Goal: Check status: Check status

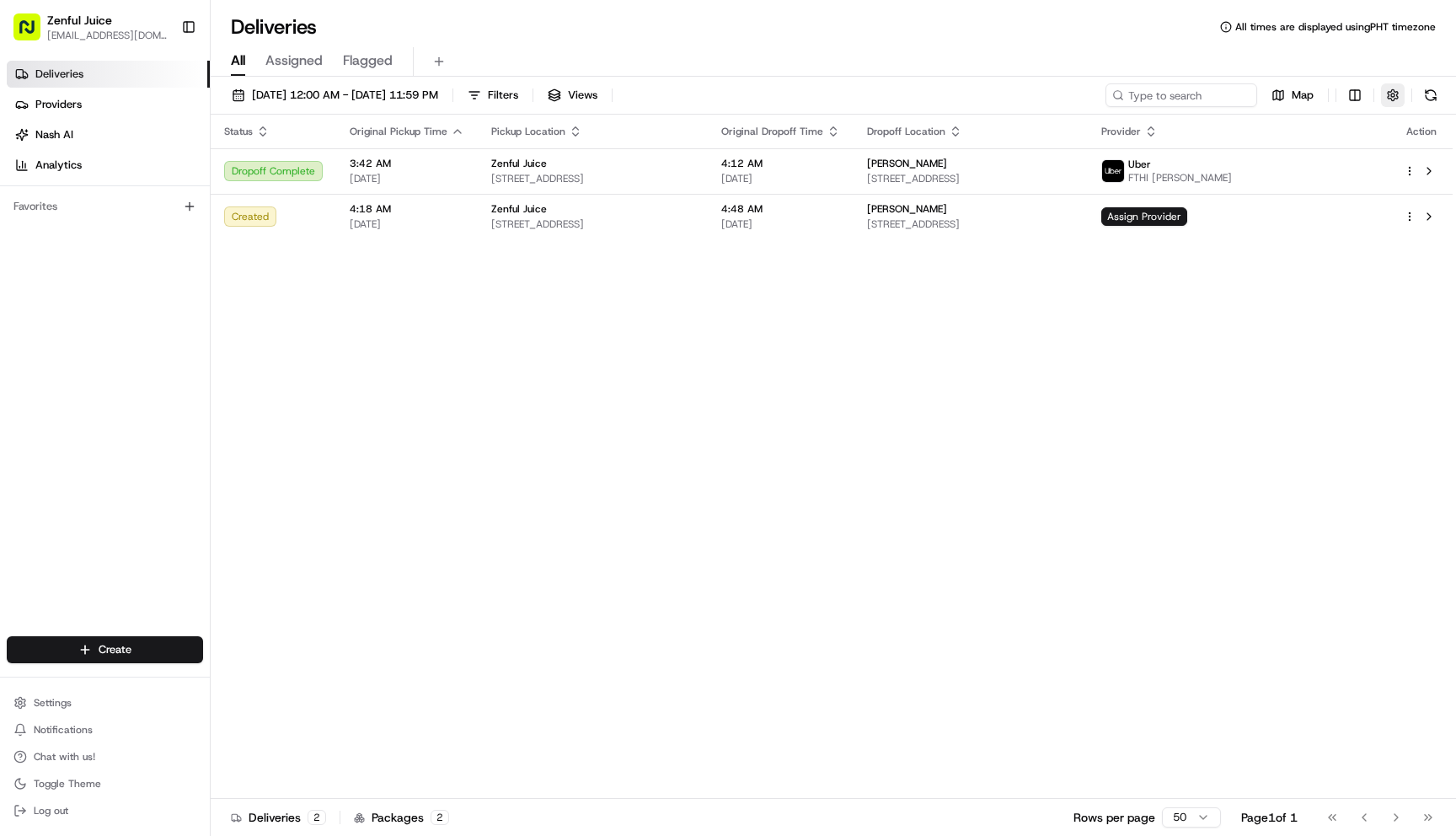
click at [1402, 103] on button "button" at bounding box center [1392, 95] width 24 height 24
click at [1390, 99] on button "button" at bounding box center [1392, 95] width 24 height 24
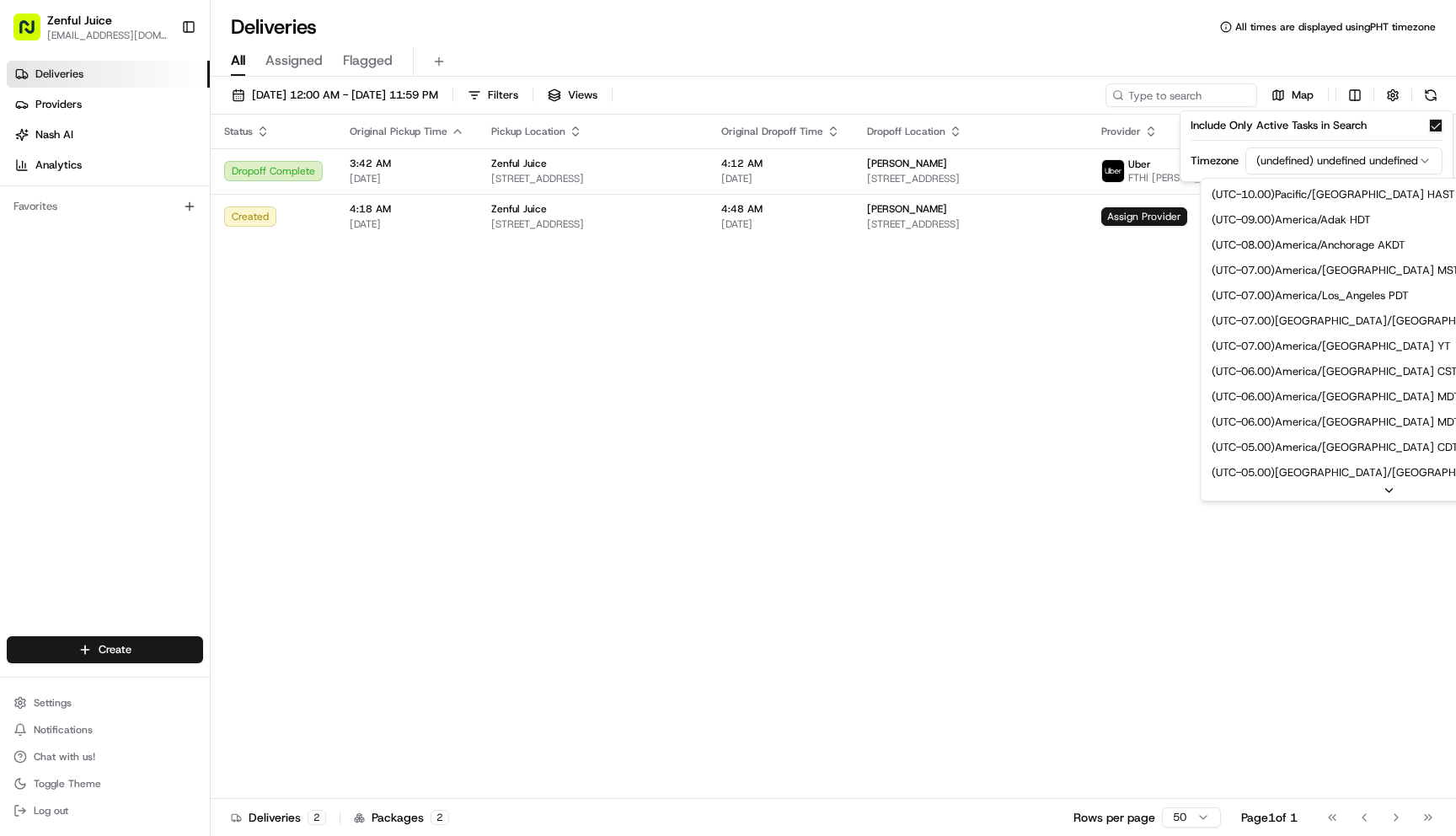
click at [1406, 169] on html "Zenful Juice [EMAIL_ADDRESS][DOMAIN_NAME] Toggle Sidebar Deliveries Providers […" at bounding box center [728, 418] width 1456 height 836
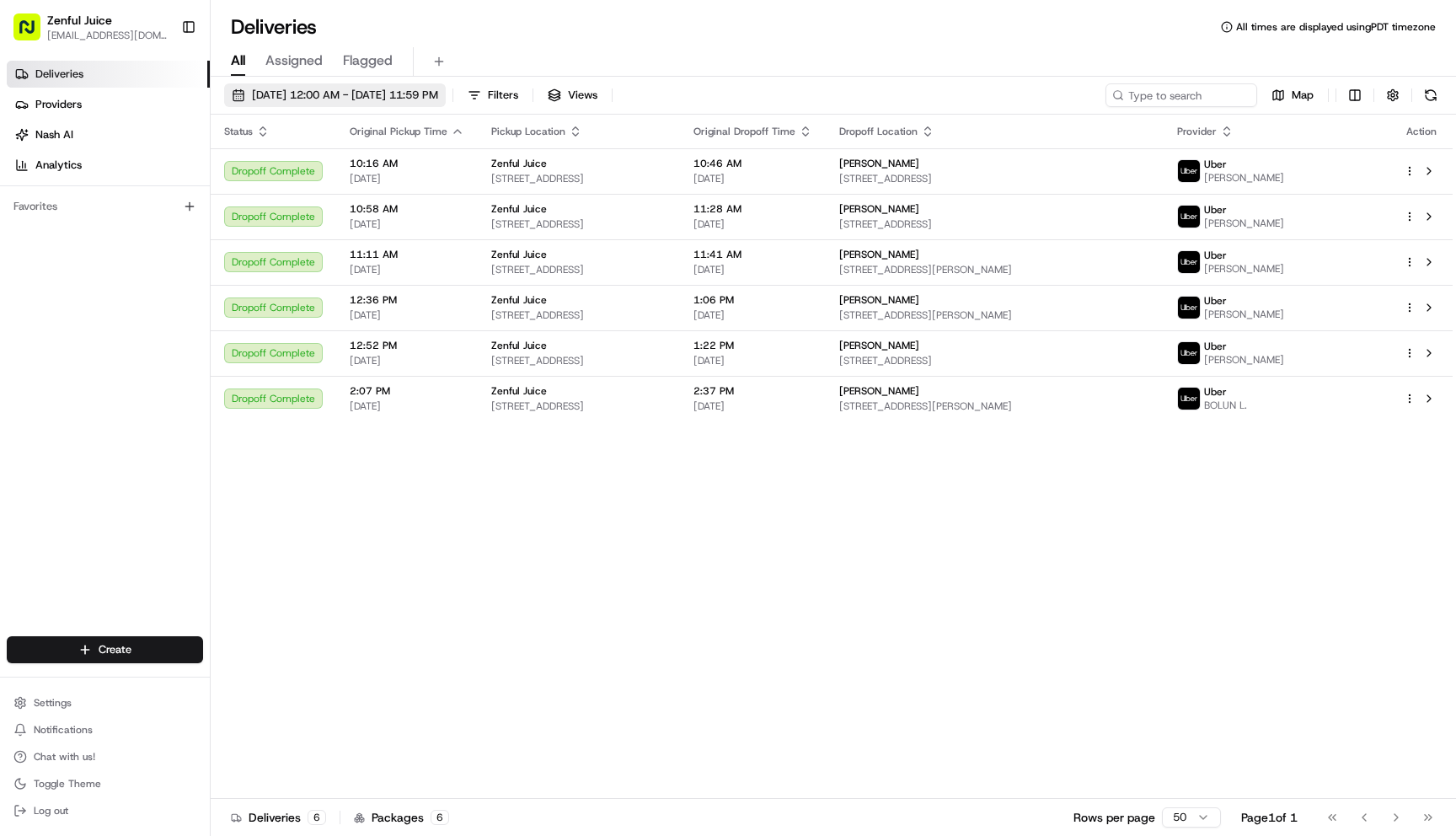
click at [367, 99] on span "[DATE] 12:00 AM - [DATE] 11:59 PM" at bounding box center [346, 95] width 187 height 15
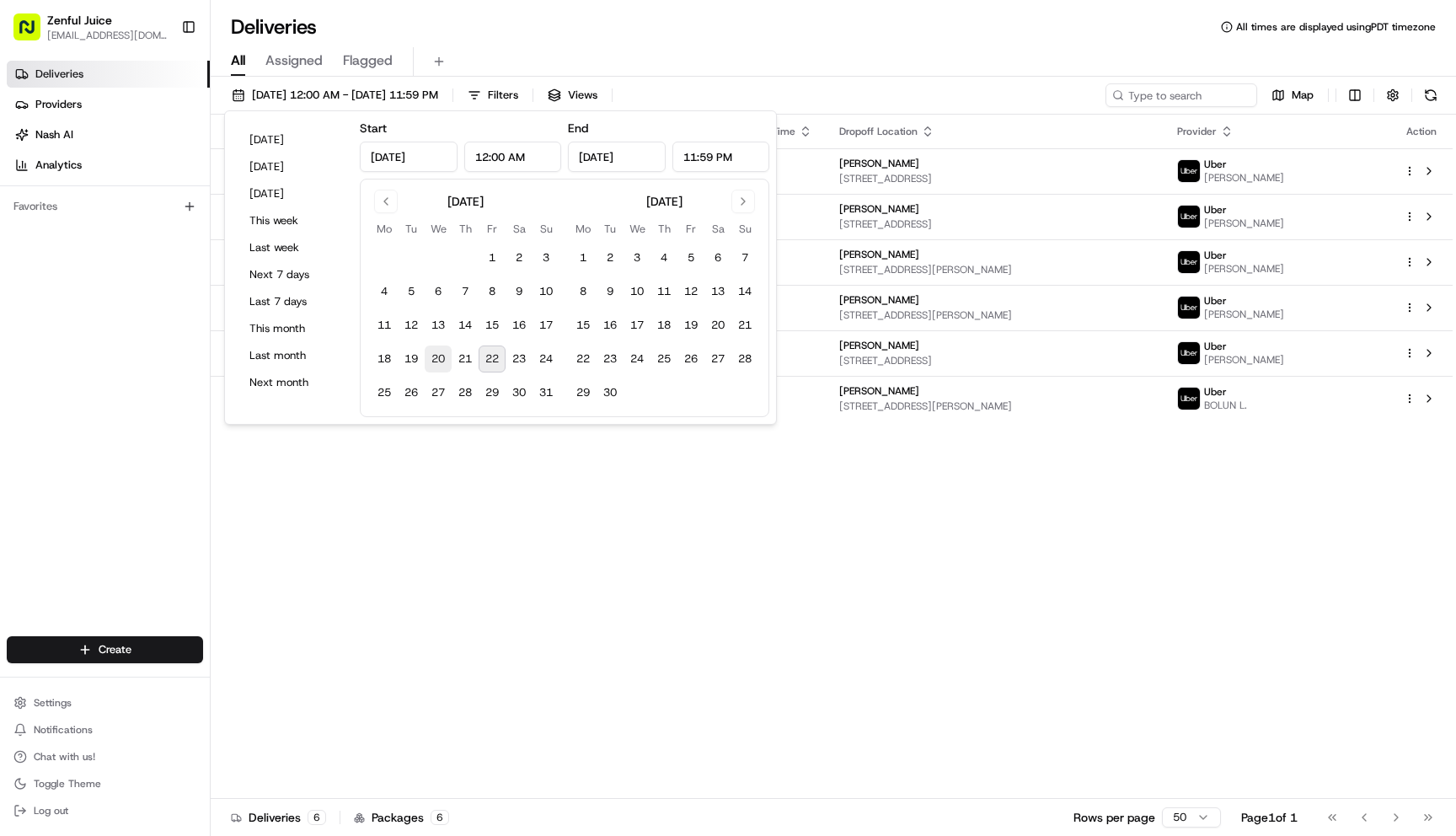
click at [435, 363] on button "20" at bounding box center [438, 359] width 27 height 27
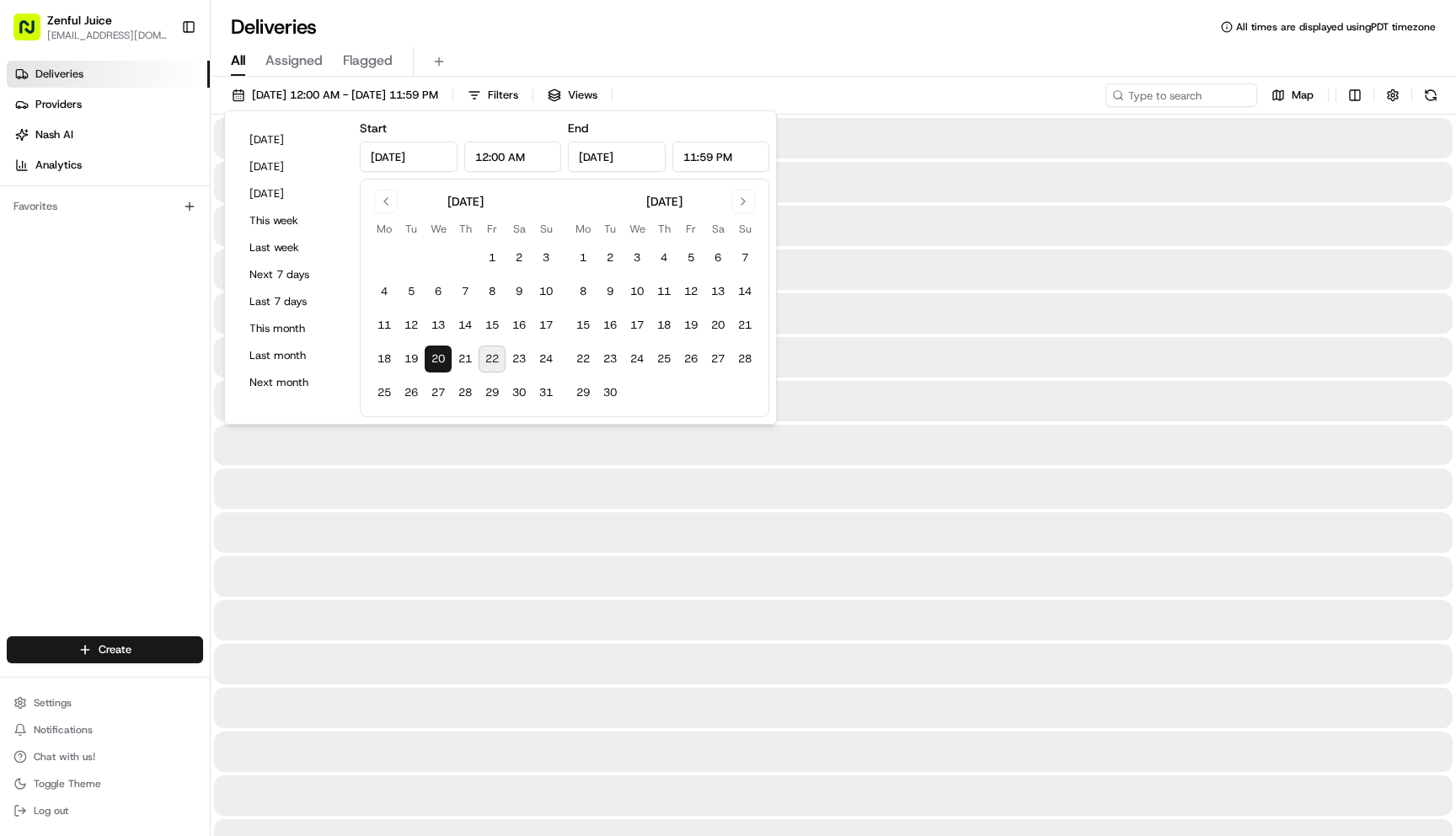
type input "Aug 20, 2025"
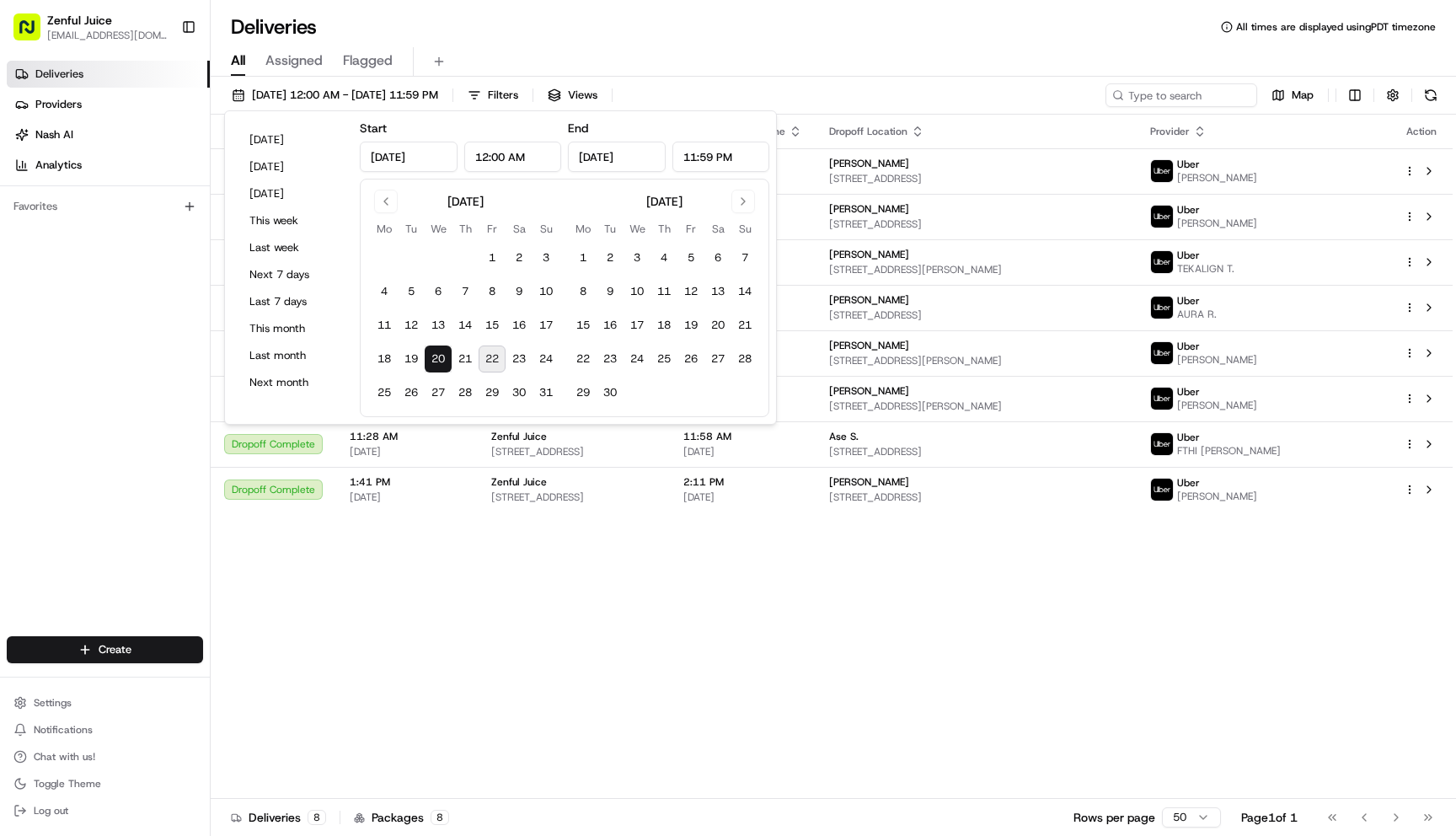
click at [435, 363] on button "20" at bounding box center [438, 359] width 27 height 27
click at [907, 574] on div "Status Original Pickup Time Pickup Location Original Dropoff Time Dropoff Locat…" at bounding box center [831, 456] width 1242 height 684
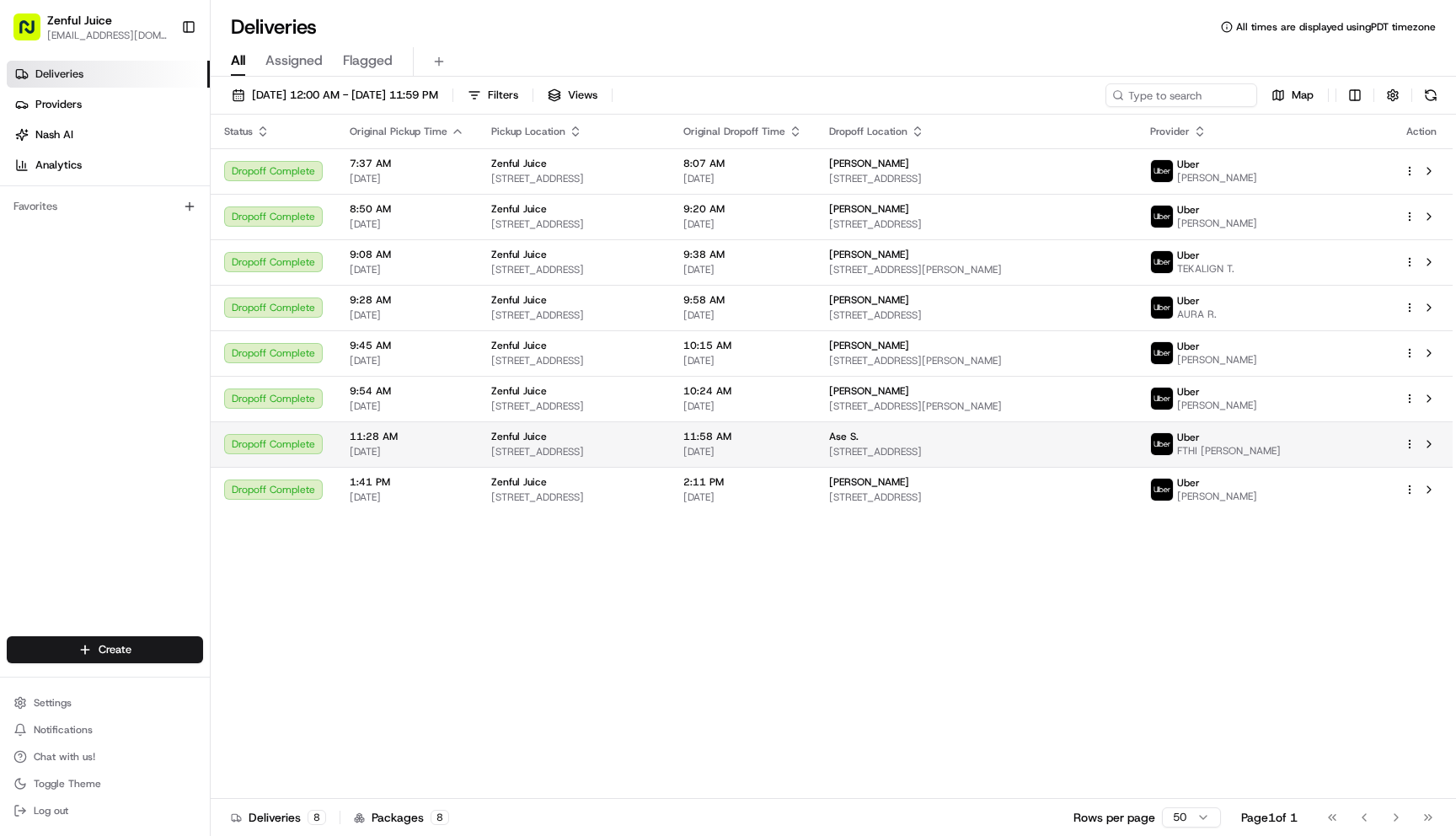
click at [1173, 443] on img at bounding box center [1162, 444] width 22 height 22
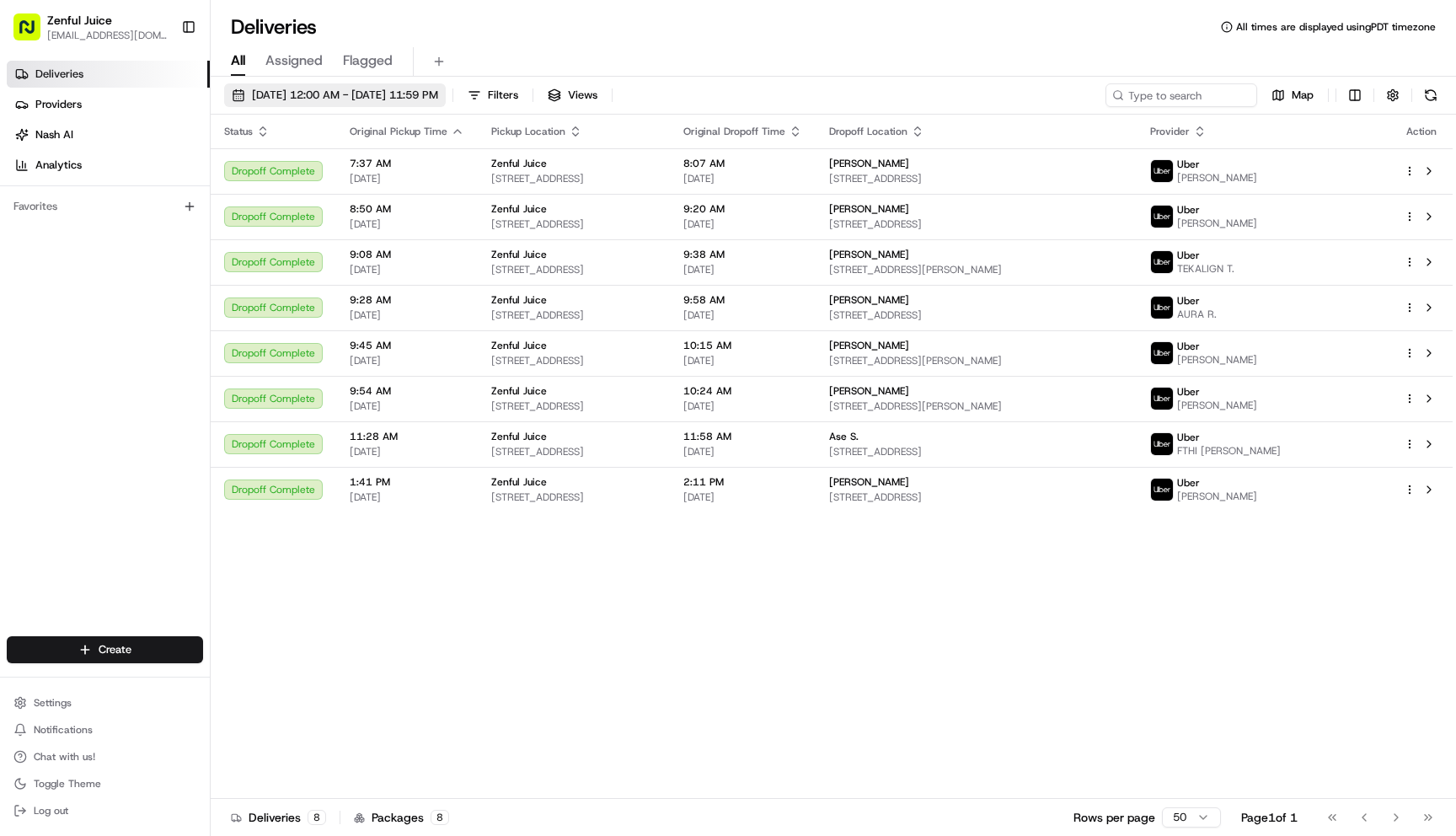
click at [307, 90] on span "08/20/2025 12:00 AM - 08/20/2025 11:59 PM" at bounding box center [346, 95] width 187 height 15
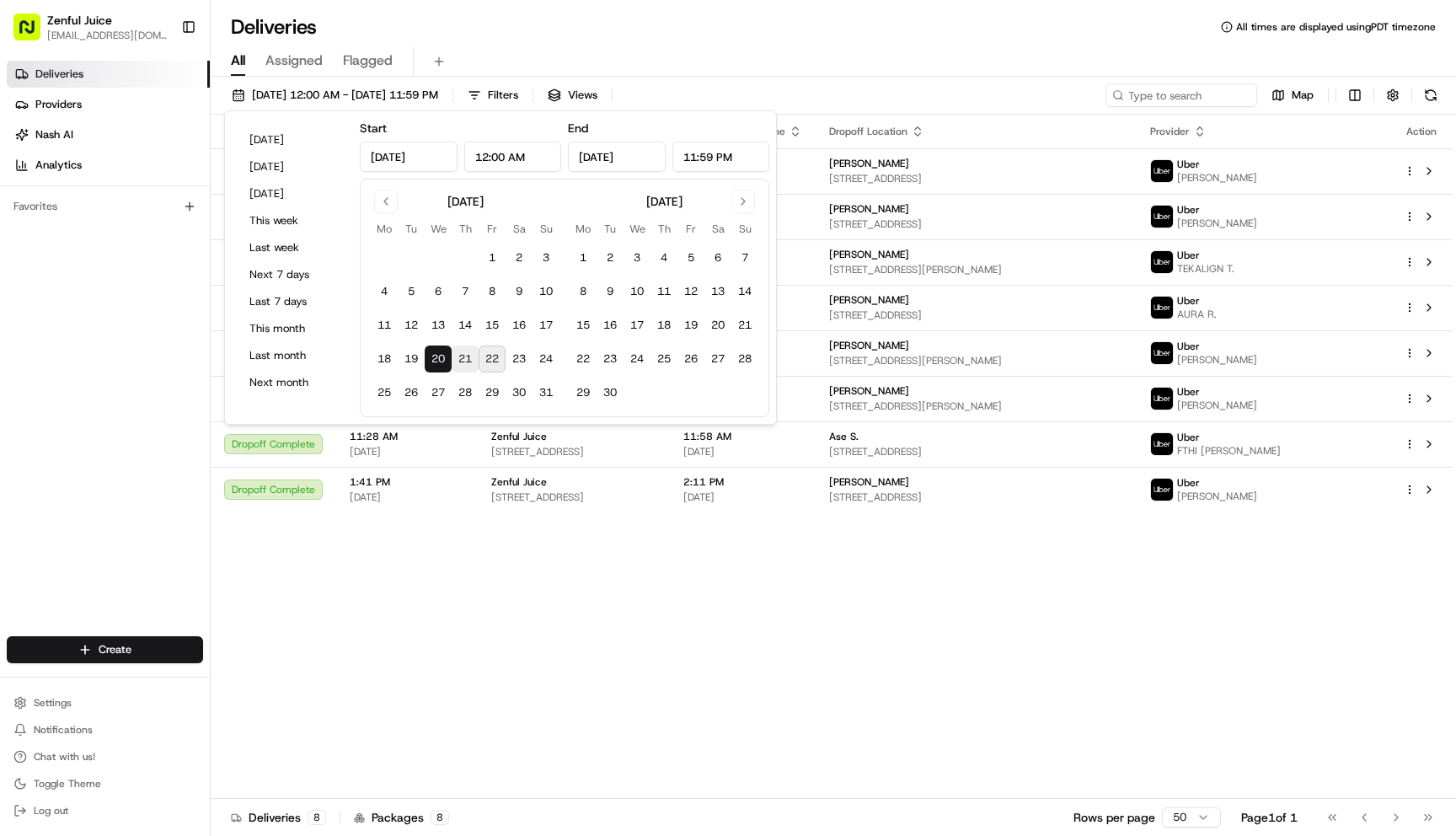
click at [464, 359] on button "21" at bounding box center [465, 359] width 27 height 27
type input "Aug 21, 2025"
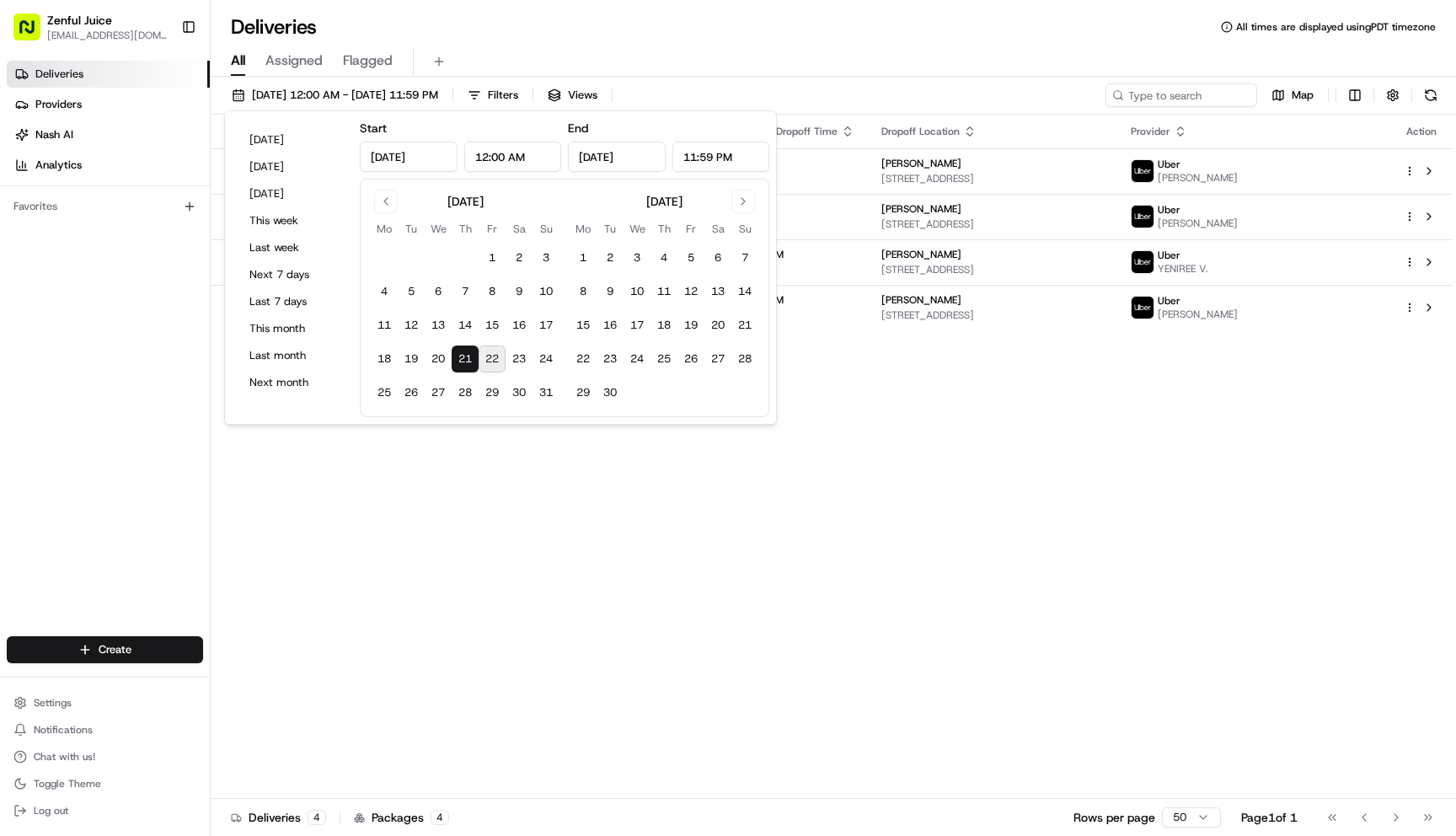
click at [464, 358] on button "21" at bounding box center [465, 359] width 27 height 27
click at [1041, 495] on div "Status Original Pickup Time Pickup Location Original Dropoff Time Dropoff Locat…" at bounding box center [831, 456] width 1242 height 684
